Goal: Contribute content: Add original content to the website for others to see

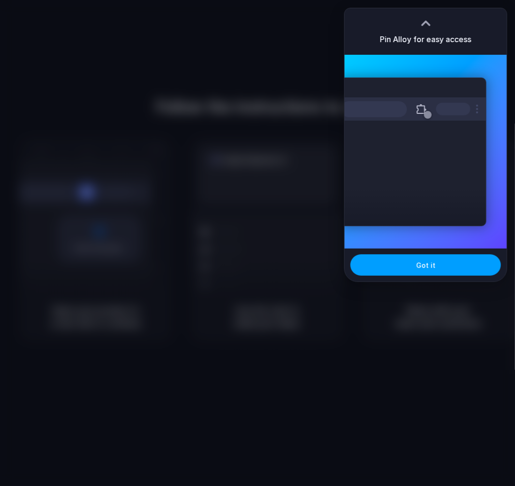
click at [457, 267] on button "Got it" at bounding box center [426, 264] width 151 height 21
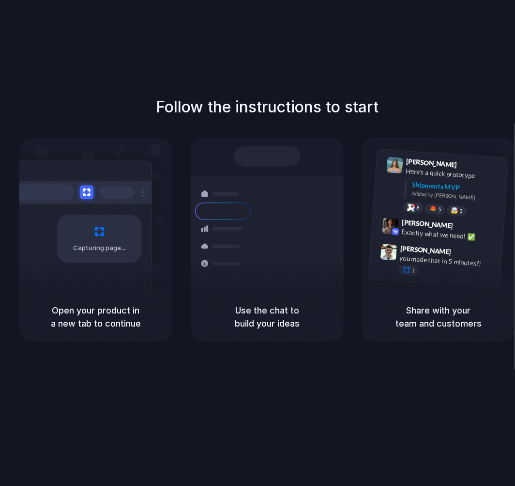
click at [276, 118] on h1 "Follow the instructions to start" at bounding box center [267, 106] width 223 height 23
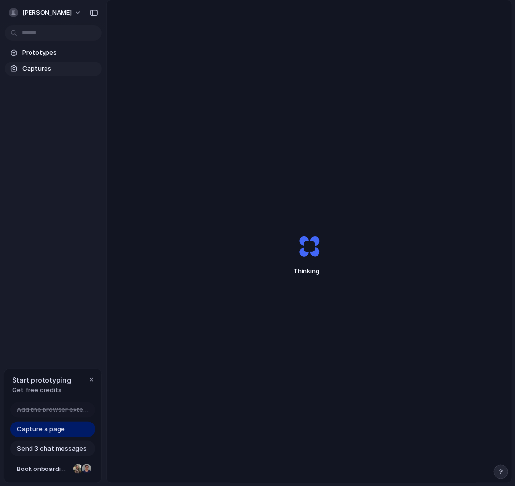
click at [51, 68] on span "Captures" at bounding box center [60, 69] width 76 height 10
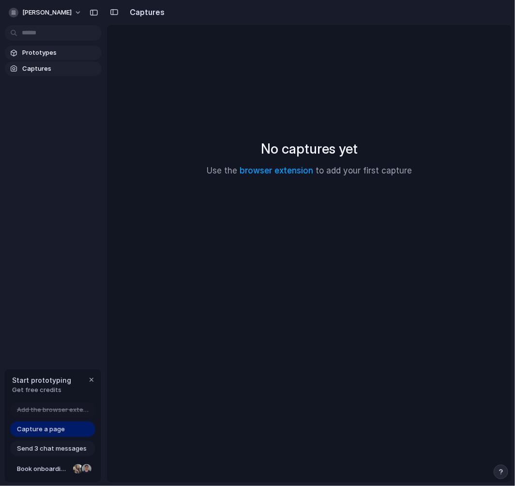
click at [50, 47] on link "Prototypes" at bounding box center [53, 53] width 97 height 15
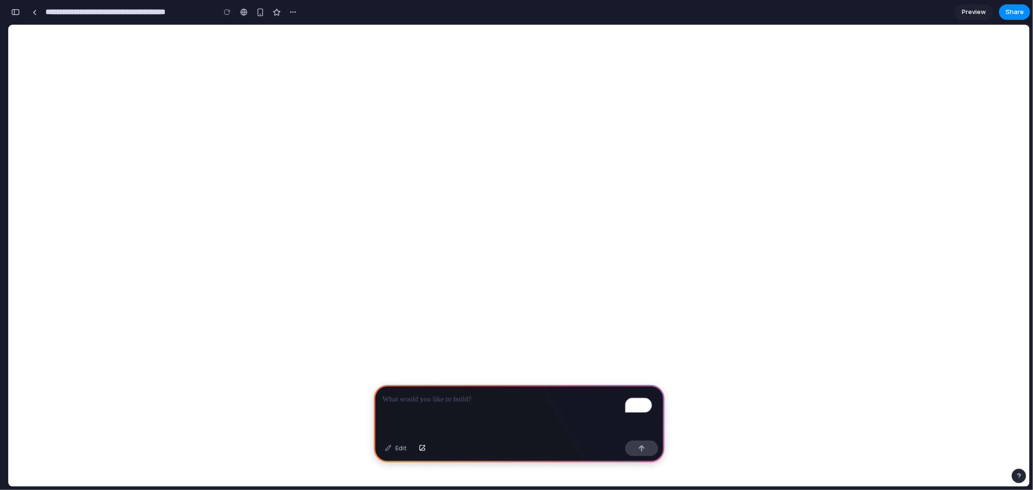
click at [100, 19] on input "**********" at bounding box center [128, 11] width 169 height 17
click at [15, 10] on div "button" at bounding box center [15, 12] width 9 height 7
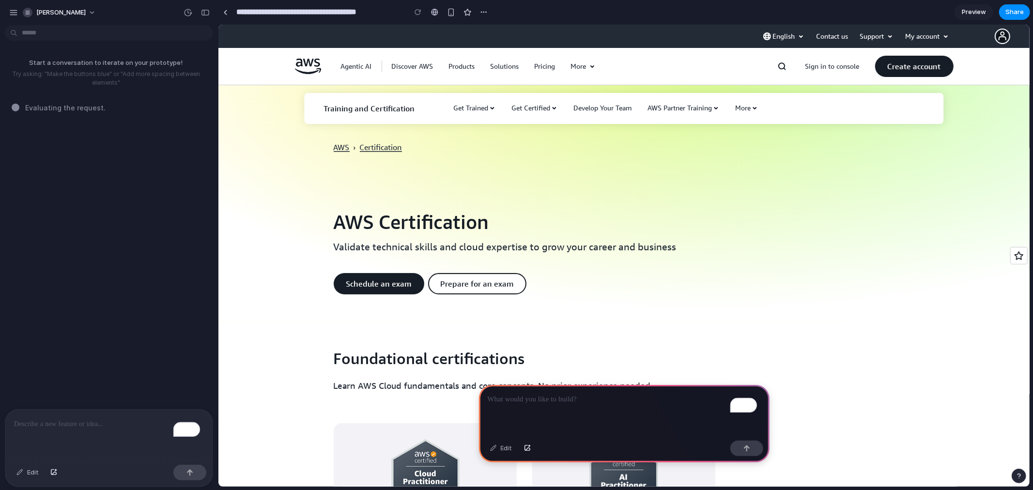
drag, startPoint x: 623, startPoint y: 231, endPoint x: 907, endPoint y: 268, distance: 286.6
click at [907, 268] on div "AWS Certification Validate technical skills and cloud expertise to grow your ca…" at bounding box center [623, 266] width 697 height 110
click at [538, 400] on p "To enrich screen reader interactions, please activate Accessibility in Grammarl…" at bounding box center [624, 400] width 273 height 12
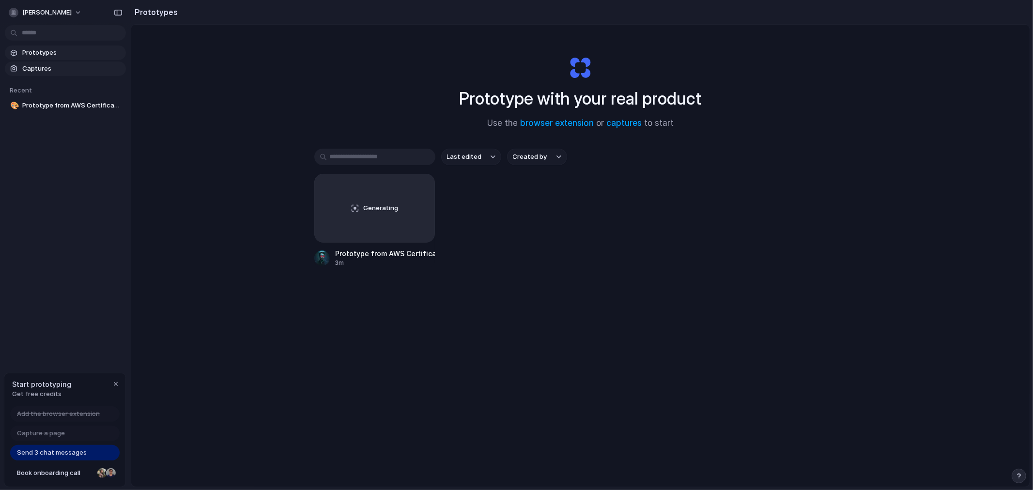
click at [49, 66] on span "Captures" at bounding box center [72, 69] width 100 height 10
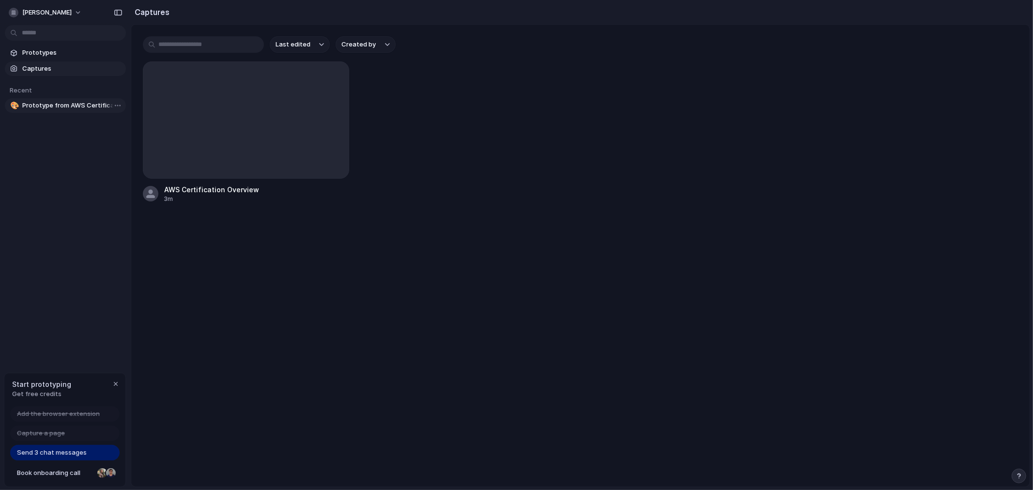
click at [56, 107] on span "Prototype from AWS Certification Overview" at bounding box center [72, 106] width 100 height 10
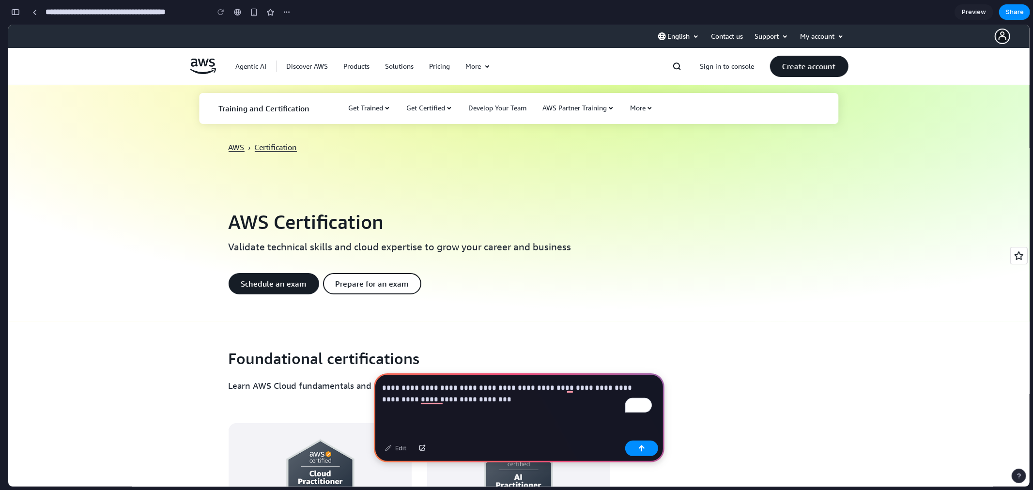
click at [650, 459] on div "Edit" at bounding box center [519, 450] width 291 height 26
click at [646, 446] on button "button" at bounding box center [641, 448] width 33 height 15
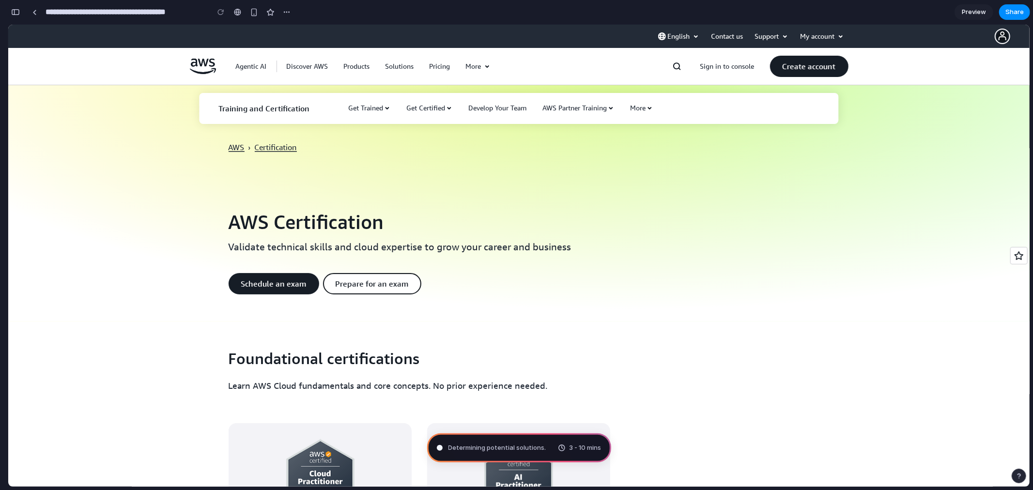
click at [17, 14] on div "button" at bounding box center [15, 12] width 9 height 7
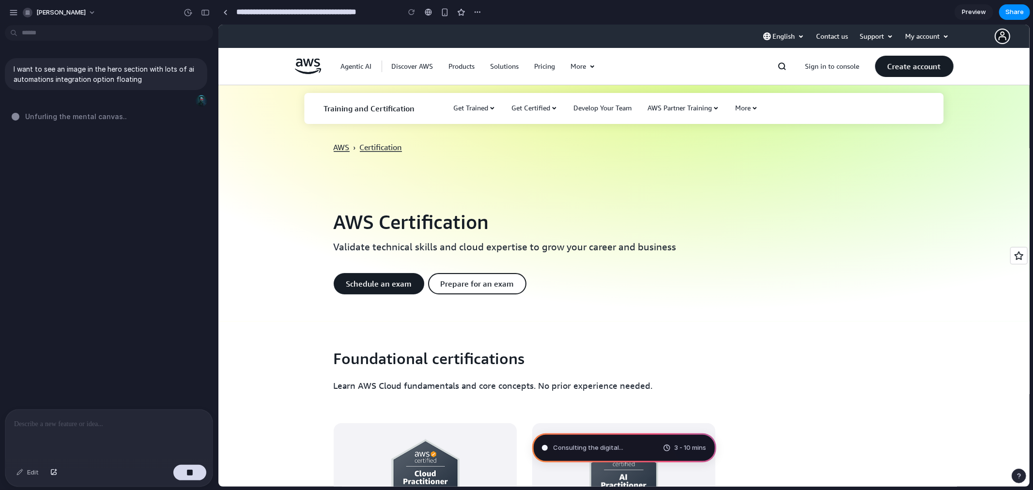
type input "**********"
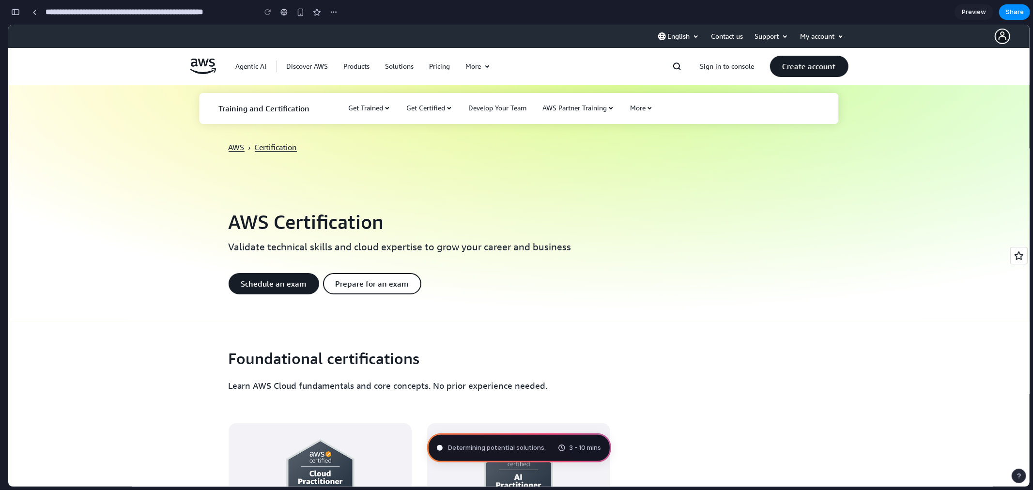
drag, startPoint x: 12, startPoint y: 0, endPoint x: 15, endPoint y: 19, distance: 19.2
click at [15, 19] on button "button" at bounding box center [15, 11] width 15 height 15
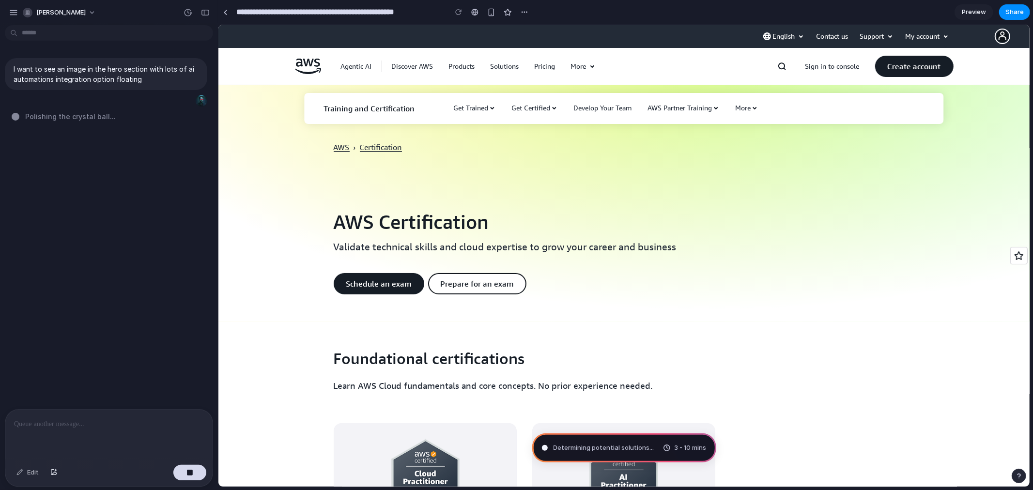
click at [132, 209] on div "I want to see an image in the hero section with lots of ai automations integrat…" at bounding box center [106, 219] width 212 height 380
click at [142, 418] on p at bounding box center [109, 424] width 190 height 12
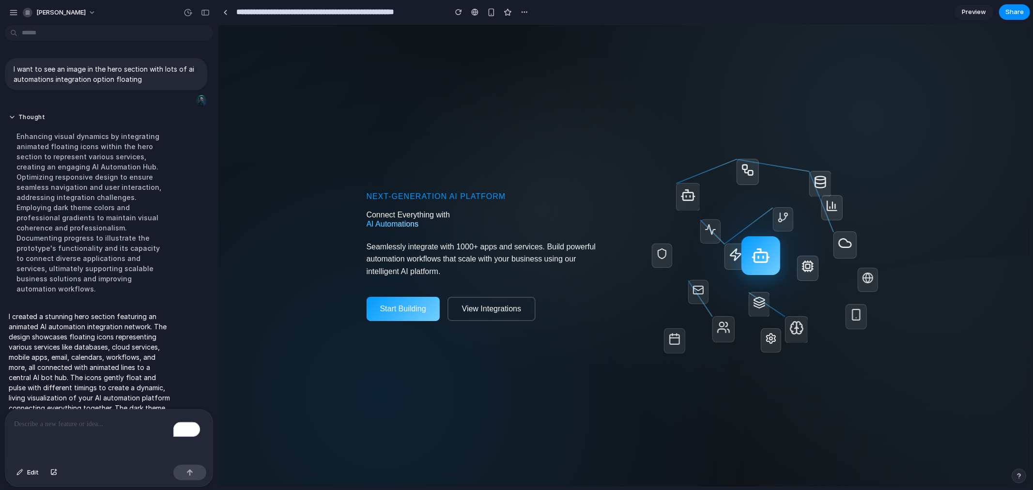
click at [577, 207] on div "Next-Generation AI Platform Connect Everything with AI Automations Seamlessly i…" at bounding box center [487, 255] width 242 height 131
click at [412, 309] on button "Start Building" at bounding box center [402, 308] width 73 height 24
click at [495, 315] on button "View Integrations" at bounding box center [491, 308] width 88 height 24
click at [970, 13] on span "Preview" at bounding box center [974, 12] width 24 height 10
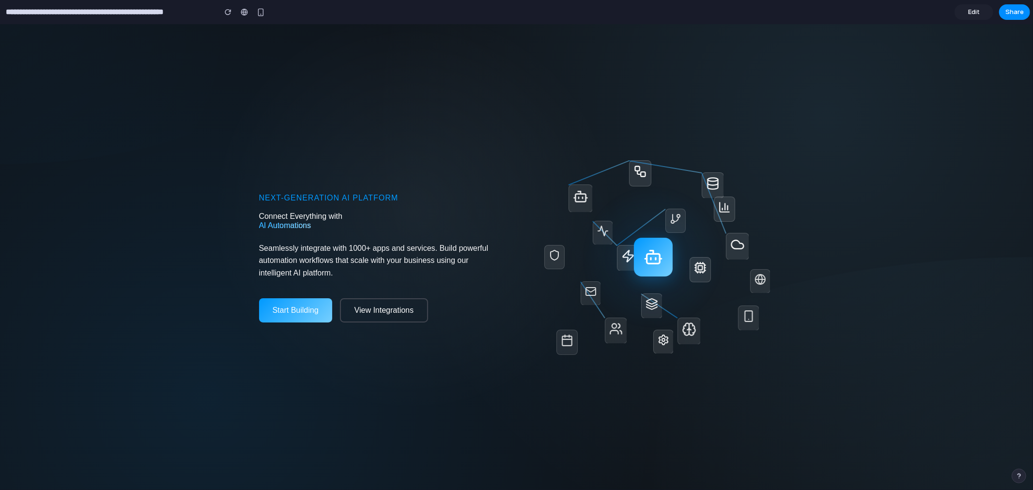
click at [791, 189] on section "Next-Generation AI Platform Connect Everything with AI Automations Seamlessly i…" at bounding box center [516, 257] width 1033 height 466
click at [979, 13] on span "Edit" at bounding box center [974, 12] width 12 height 10
